Goal: Task Accomplishment & Management: Complete application form

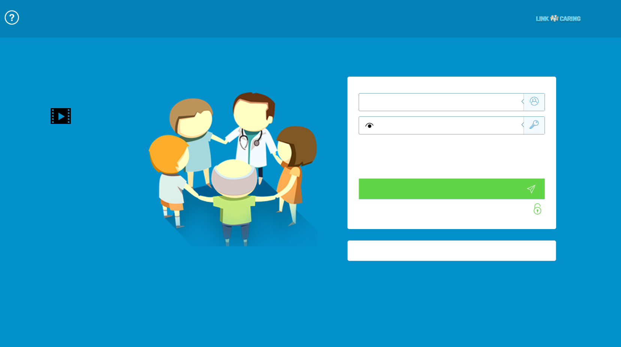
type input "התחבר עכשיו"
type input "עדיין לא? [PERSON_NAME] חשבון!"
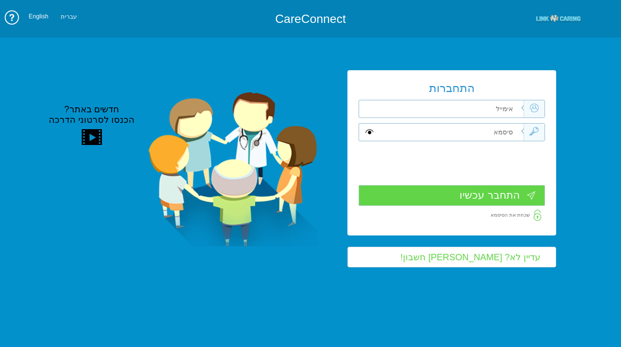
click at [216, 57] on td "חדשים באתר? הכנסו לסרטוני הדרכה" at bounding box center [195, 168] width 283 height 277
click at [430, 111] on input "text" at bounding box center [450, 108] width 147 height 17
type input "כ"
type input "[PERSON_NAME][EMAIL_ADDRESS][DOMAIN_NAME]"
type input "S"
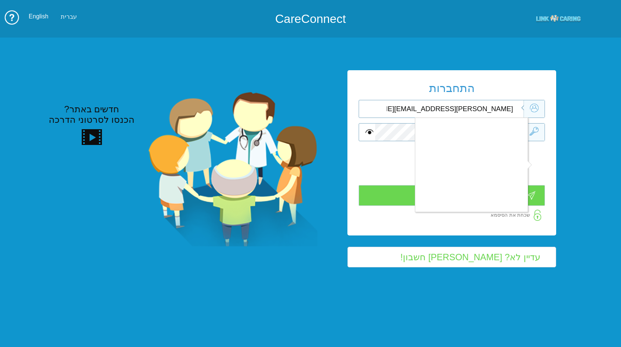
click at [536, 167] on div at bounding box center [310, 173] width 621 height 347
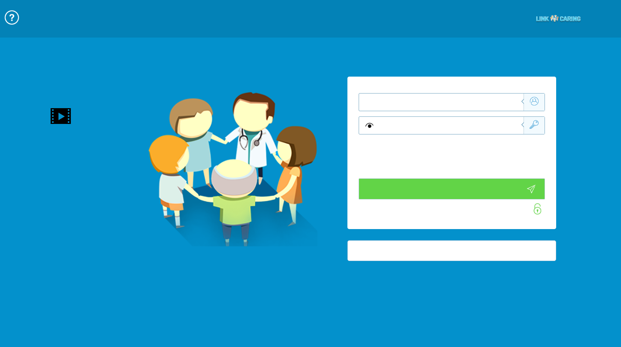
type input "התחבר עכשיו"
type input "עדיין לא? [PERSON_NAME] חשבון!"
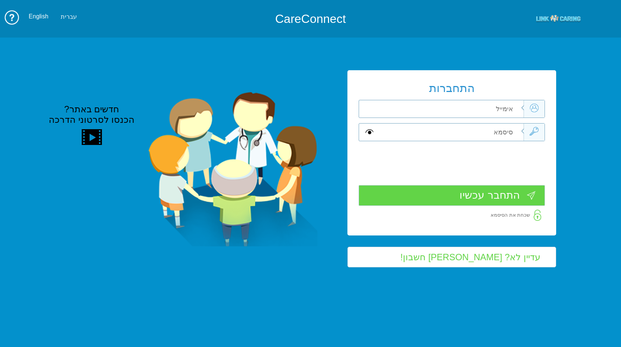
click at [485, 104] on input "text" at bounding box center [450, 108] width 147 height 17
type input "[PERSON_NAME][EMAIL_ADDRESS][DOMAIN_NAME]"
type input "S"
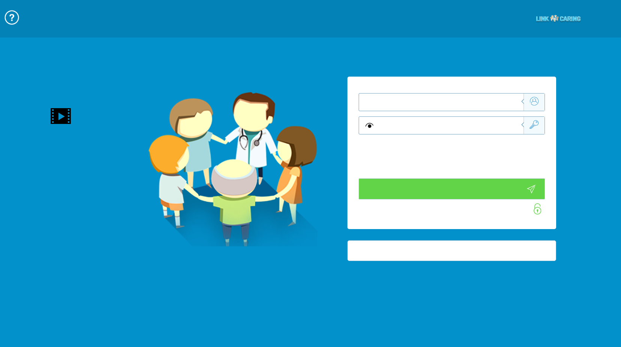
type input "התחבר עכשיו"
type input "עדיין לא? [PERSON_NAME] חשבון!"
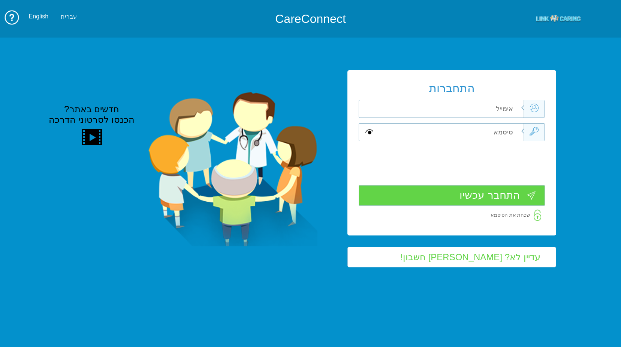
click at [503, 108] on input "text" at bounding box center [450, 108] width 147 height 17
type input "[PERSON_NAME][EMAIL_ADDRESS][DOMAIN_NAME]"
type input "S"
click at [486, 51] on td "התחברות frank_sha@mac.org.il שדה חובה שדה חובה" at bounding box center [451, 168] width 231 height 277
click at [370, 130] on span at bounding box center [370, 132] width 8 height 9
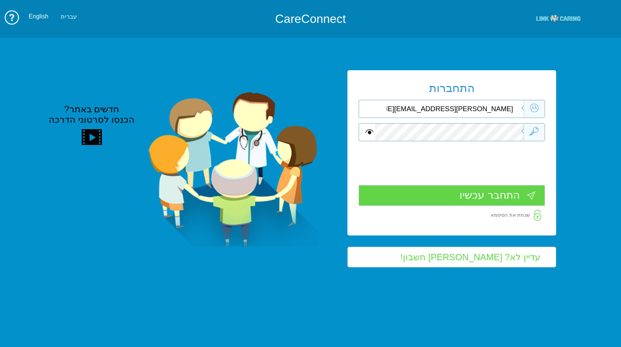
click at [367, 131] on span at bounding box center [370, 132] width 8 height 9
click at [369, 131] on span at bounding box center [370, 132] width 8 height 9
click at [371, 132] on span at bounding box center [370, 132] width 8 height 9
click at [370, 133] on span at bounding box center [370, 132] width 8 height 9
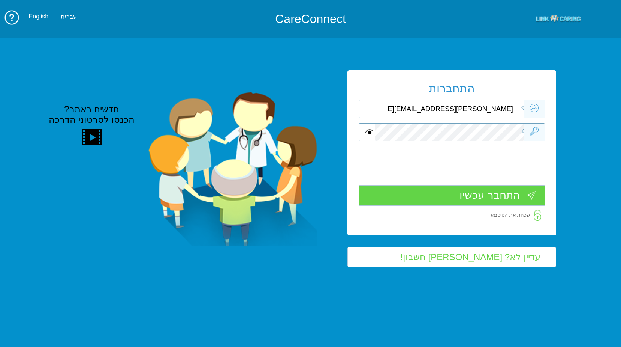
click at [370, 131] on span at bounding box center [370, 132] width 8 height 9
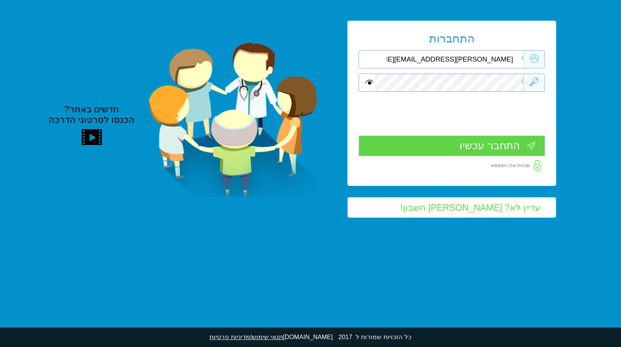
click at [530, 83] on div at bounding box center [452, 83] width 186 height 18
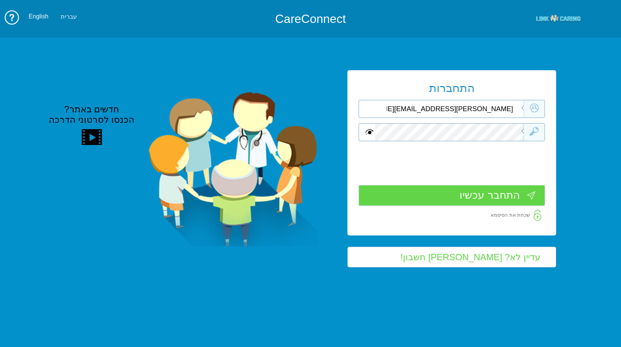
click at [371, 130] on span at bounding box center [370, 132] width 8 height 9
click at [372, 132] on span at bounding box center [370, 132] width 8 height 9
click at [368, 134] on span at bounding box center [370, 132] width 8 height 9
